Goal: Task Accomplishment & Management: Use online tool/utility

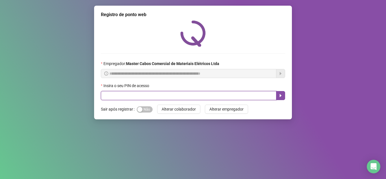
click at [121, 95] on input "text" at bounding box center [188, 95] width 175 height 9
type input "*****"
click at [278, 95] on button "button" at bounding box center [280, 95] width 9 height 9
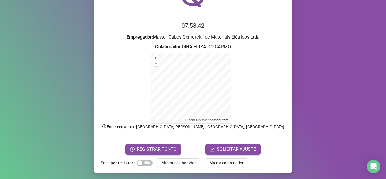
scroll to position [40, 0]
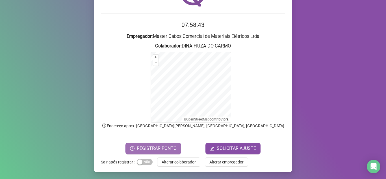
click at [147, 149] on span "REGISTRAR PONTO" at bounding box center [157, 148] width 40 height 7
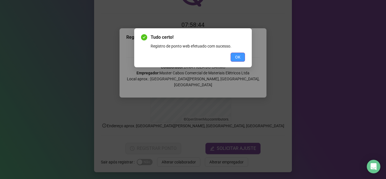
click at [239, 57] on span "OK" at bounding box center [237, 57] width 5 height 6
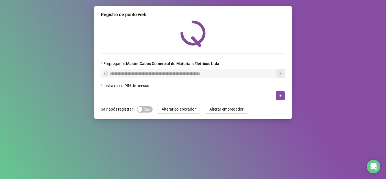
click at [163, 91] on div "Insira o seu PIN de acesso" at bounding box center [193, 87] width 184 height 8
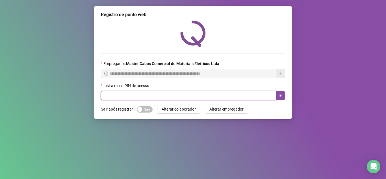
click at [161, 98] on input "text" at bounding box center [188, 95] width 175 height 9
type input "*****"
click at [279, 96] on icon "caret-right" at bounding box center [280, 95] width 5 height 5
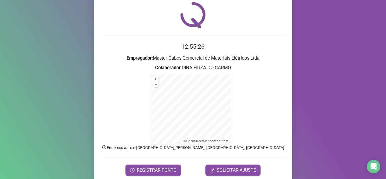
scroll to position [40, 0]
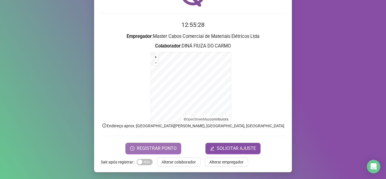
click at [159, 148] on span "REGISTRAR PONTO" at bounding box center [157, 148] width 40 height 7
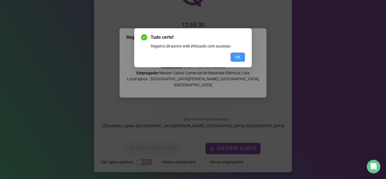
click at [236, 59] on span "OK" at bounding box center [237, 57] width 5 height 6
